Goal: Information Seeking & Learning: Learn about a topic

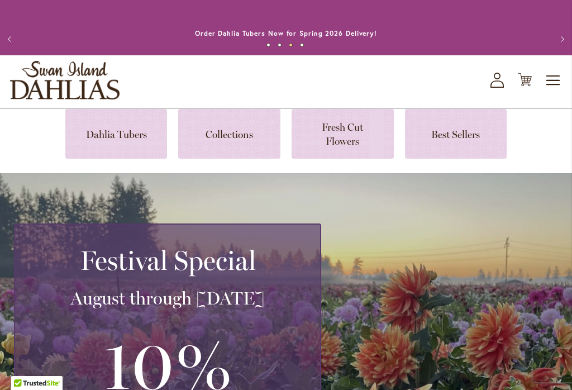
click at [338, 127] on link at bounding box center [343, 134] width 102 height 50
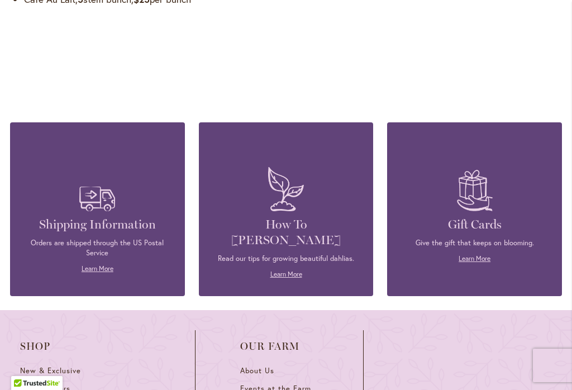
scroll to position [1314, 0]
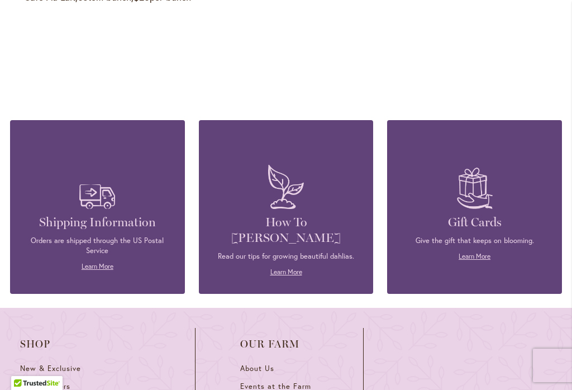
click at [84, 269] on link "Learn More" at bounding box center [98, 266] width 32 height 8
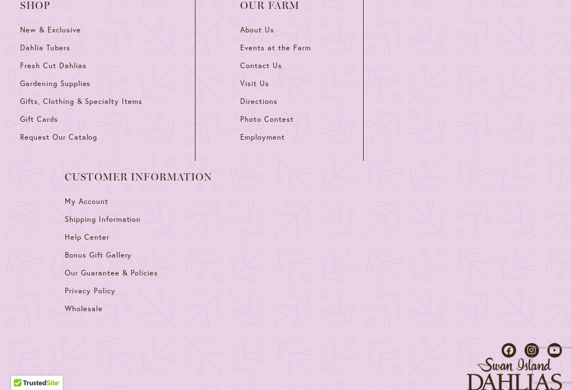
scroll to position [2201, 0]
click at [21, 70] on span "Fresh Cut Dahlias" at bounding box center [53, 65] width 66 height 9
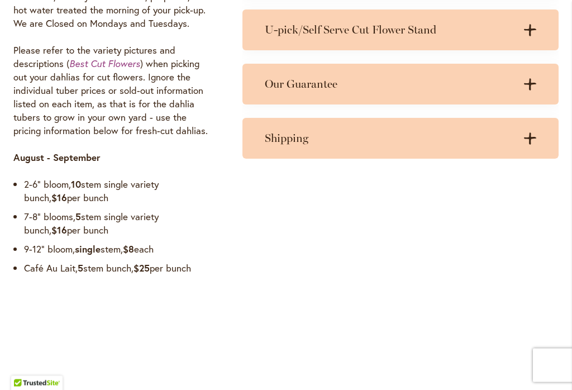
scroll to position [1047, 0]
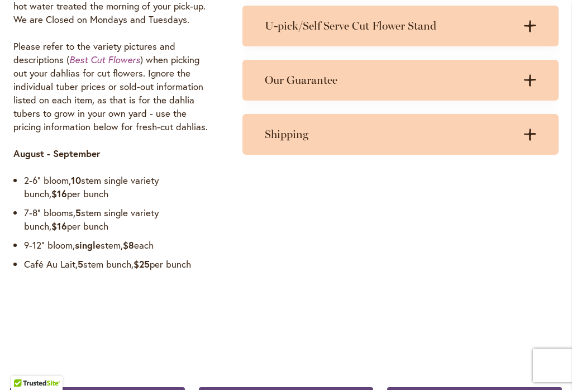
click at [277, 135] on h3 "Shipping" at bounding box center [389, 134] width 249 height 14
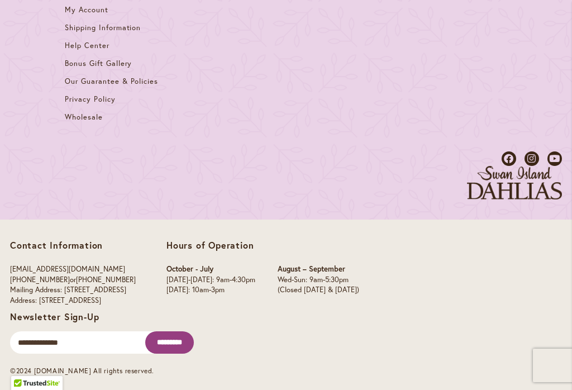
scroll to position [1792, 0]
